Goal: Go to known website: Access a specific website the user already knows

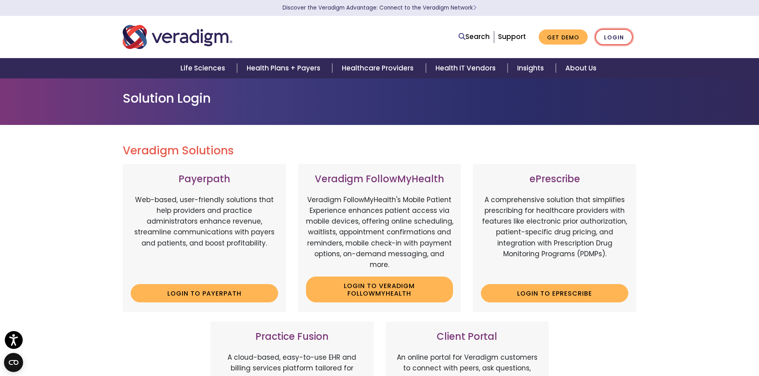
click at [612, 40] on link "Login" at bounding box center [613, 37] width 37 height 16
click at [625, 37] on link "Login" at bounding box center [613, 37] width 37 height 16
click at [565, 296] on link "Login to ePrescribe" at bounding box center [554, 293] width 147 height 18
